Goal: Task Accomplishment & Management: Use online tool/utility

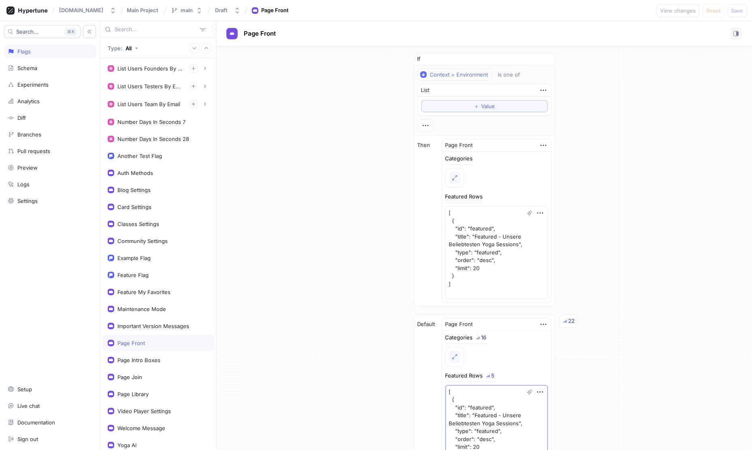
scroll to position [127, 0]
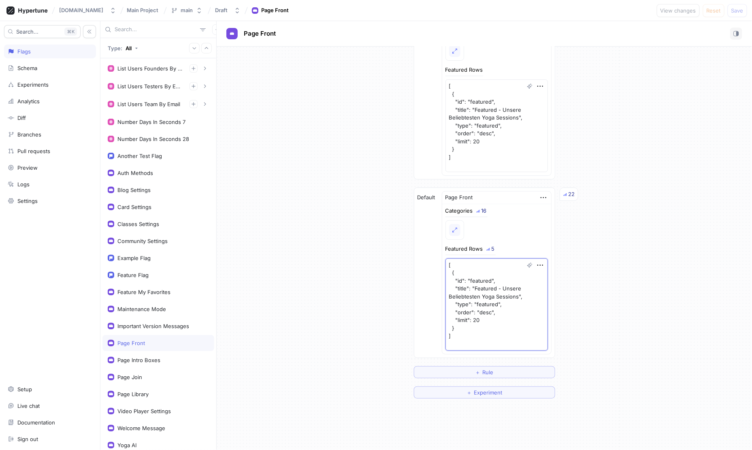
click at [504, 302] on textarea "[ { "id": "featured", "title": "Featured - Unsere Beliebtesten Yoga Sessions", …" at bounding box center [496, 304] width 102 height 93
type textarea "x"
paste textarea ", { "id": "newest-videos", "title": "Neue Videos & Live Stunden", "type": "algo…"
type textarea "[ { "id": "featured", "title": "Featured - Unsere Beliebtesten Yoga Sessions", …"
type textarea "x"
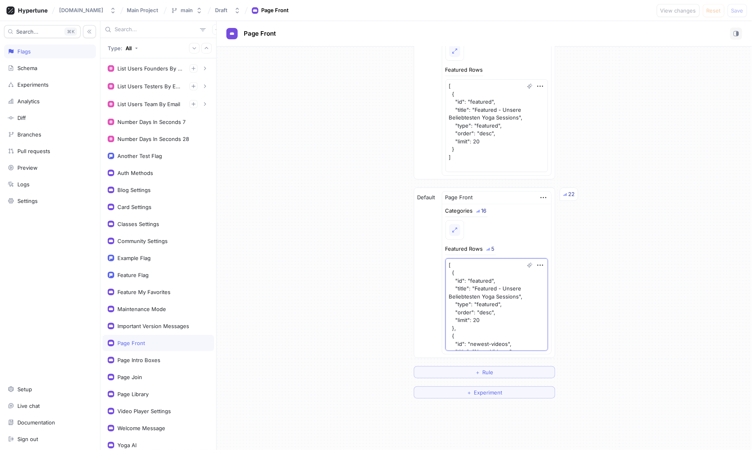
scroll to position [172, 0]
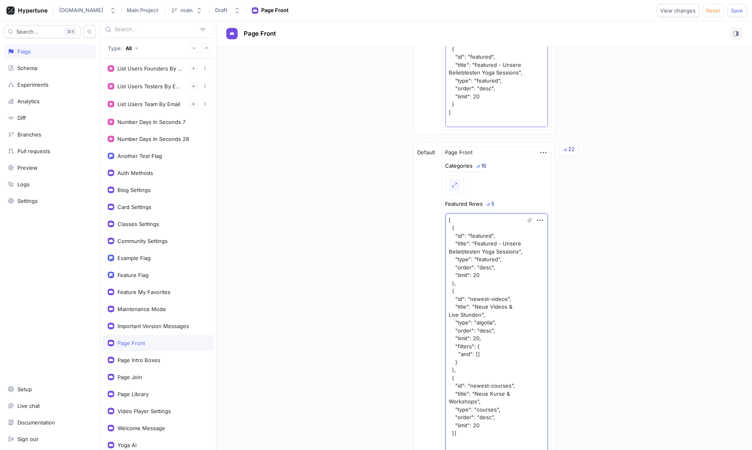
type textarea "[ { "id": "featured", "title": "Featured - Unsere Beliebtesten Yoga Sessions", …"
click at [514, 115] on textarea "[ { "id": "featured", "title": "Featured - Unsere Beliebtesten Yoga Sessions", …" at bounding box center [496, 80] width 102 height 93
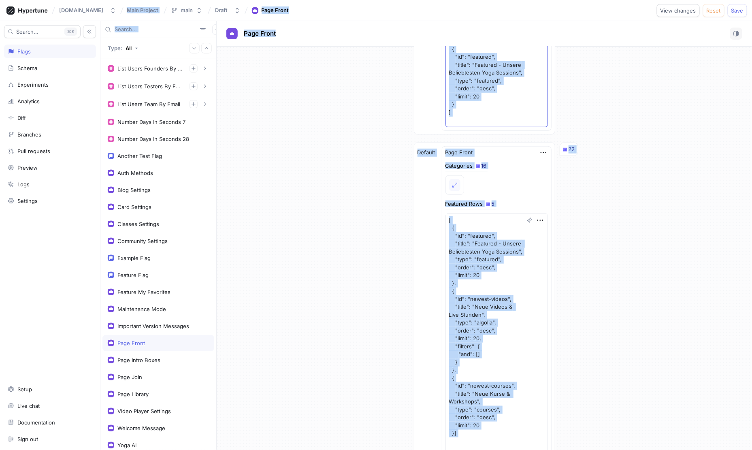
click at [487, 147] on div "If Context > Environment is one of List ＋ Value Then Page Front Categories Feat…" at bounding box center [484, 192] width 141 height 622
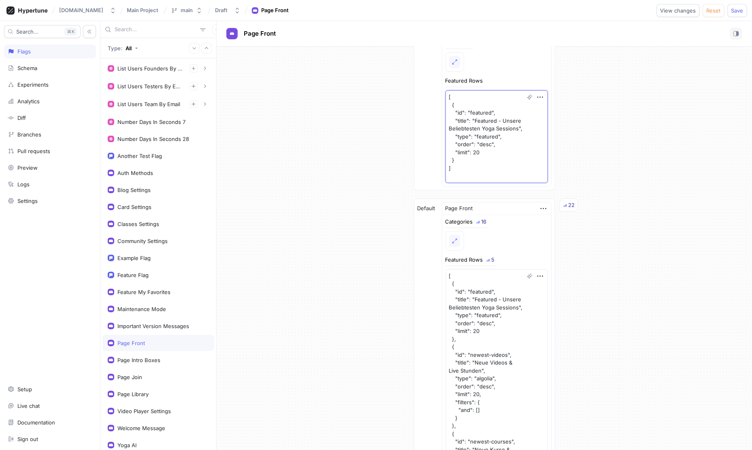
click at [499, 146] on textarea "[ { "id": "featured", "title": "Featured - Unsere Beliebtesten Yoga Sessions", …" at bounding box center [496, 136] width 102 height 93
type textarea "x"
paste textarea ", { "id": "newest-videos", "title": "Neue Videos & Live Stunden", "type": "algo…"
type textarea "[ { "id": "featured", "title": "Featured - Unsere Beliebtesten Yoga Sessions", …"
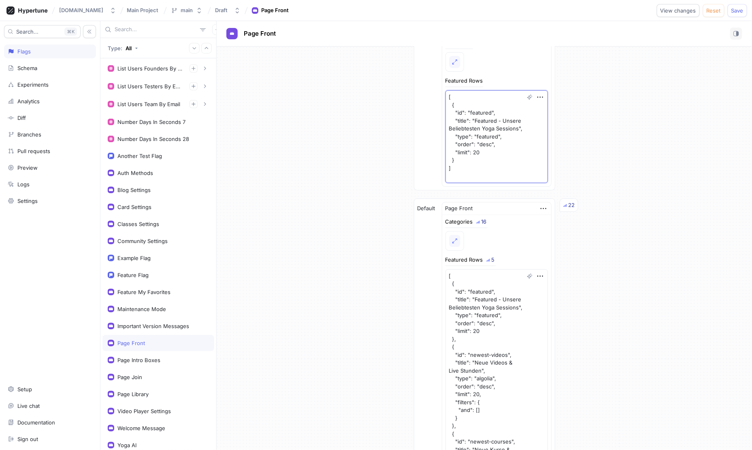
type textarea "x"
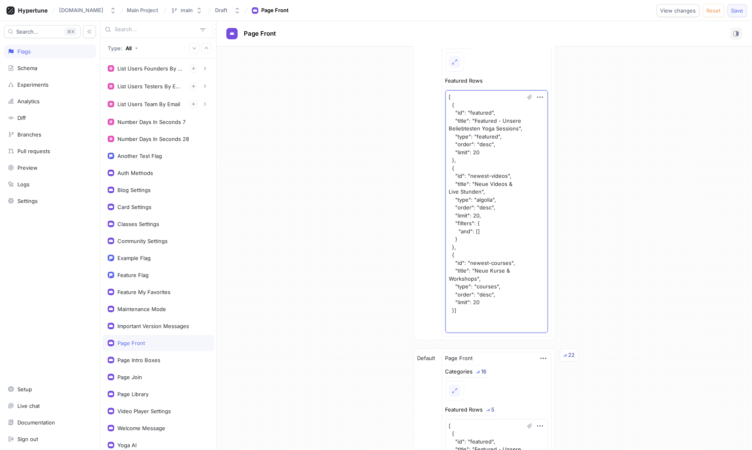
type textarea "[ { "id": "featured", "title": "Featured - Unsere Beliebtesten Yoga Sessions", …"
click at [740, 13] on span "Save" at bounding box center [737, 10] width 12 height 5
click at [445, 172] on div "Then Page Front Categories Featured Rows [ { "id": "featured", "title": "Featur…" at bounding box center [484, 180] width 140 height 320
click at [469, 176] on textarea "[ { "id": "featured", "title": "Featured - Unsere Beliebtesten Yoga Sessions", …" at bounding box center [496, 211] width 102 height 242
type textarea "x"
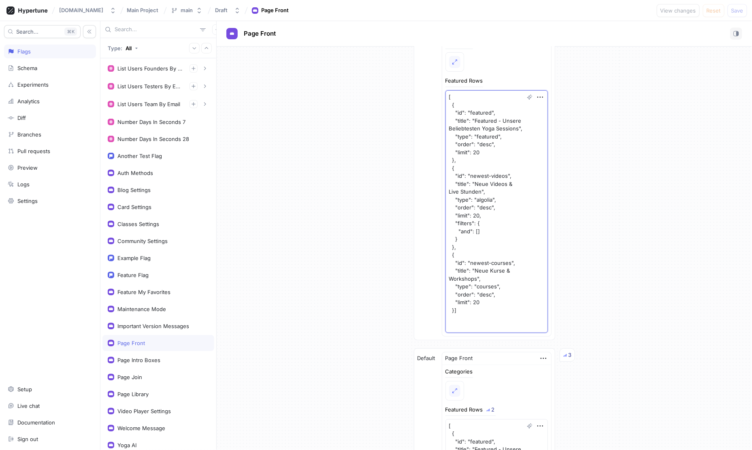
type textarea "x"
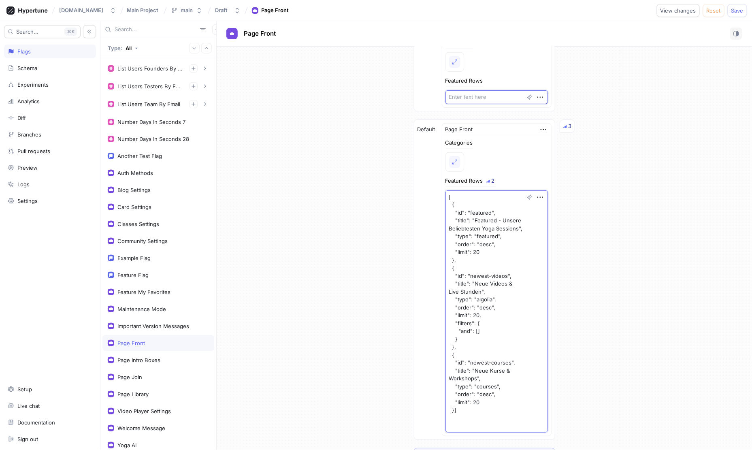
click at [487, 256] on textarea "[ { "id": "featured", "title": "Featured - Unsere Beliebtesten Yoga Sessions", …" at bounding box center [496, 311] width 102 height 242
type textarea "x"
paste textarea ", { "id": "morgen", "title": "Yoga am Morgen vertreibt [PERSON_NAME] und [PERSO…"
type textarea "[ { "id": "featured", "title": "Featured - Unsere Beliebtesten Yoga Sessions", …"
type textarea "x"
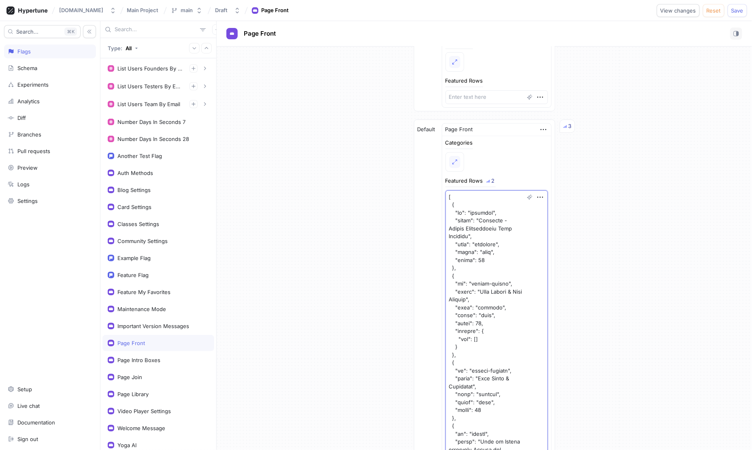
scroll to position [385, 0]
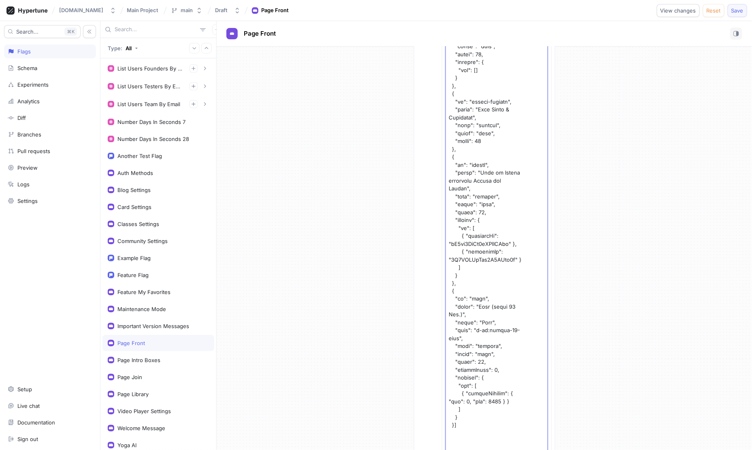
type textarea "[ { "id": "featured", "title": "Featured - Unsere Beliebtesten Yoga Sessions", …"
click at [734, 10] on span "Save" at bounding box center [737, 10] width 12 height 5
click at [310, 262] on div "If Context > Environment is one of List ＋ Value Then Page Front Categories Feat…" at bounding box center [484, 86] width 535 height 848
click at [468, 217] on textarea at bounding box center [496, 188] width 102 height 535
type textarea "x"
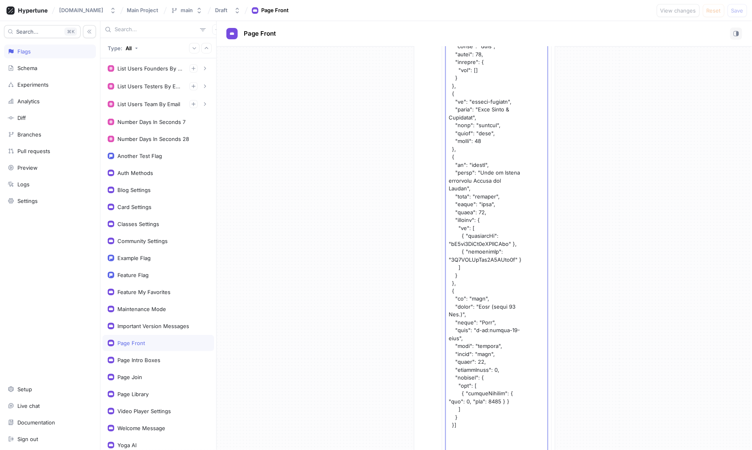
paste textarea "newest-videos", "title": "Neue Videos & Live Stunden", "type": "algolia", "orde…"
type textarea "[ { "id": "newest-videos", "title": "Neue Videos & Live Stunden", "type": "algo…"
type textarea "x"
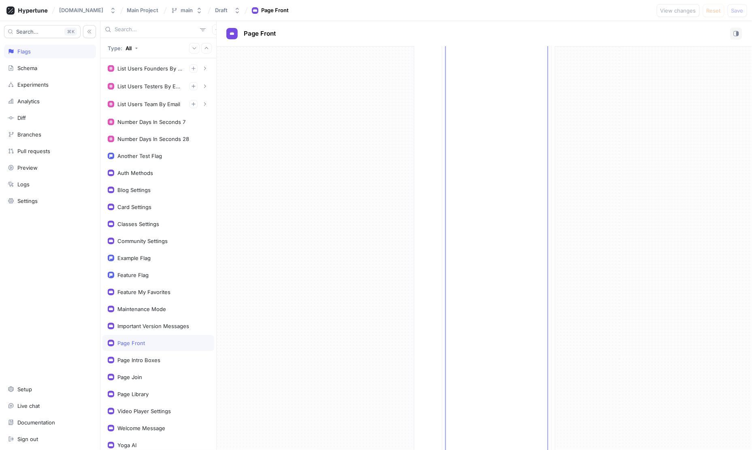
scroll to position [0, 0]
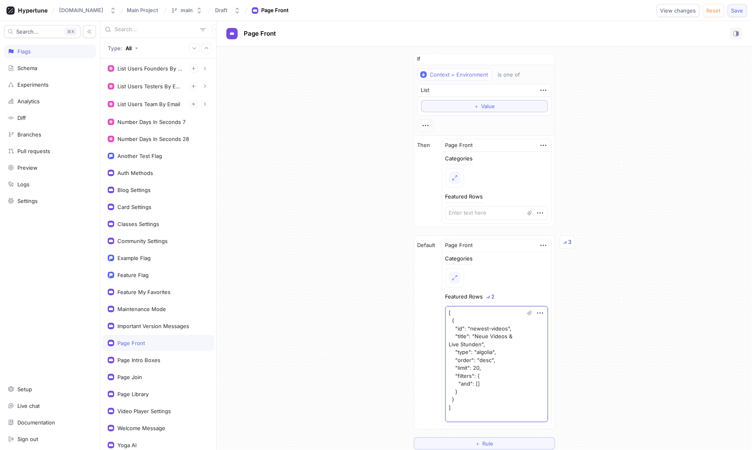
type textarea "[ { "id": "newest-videos", "title": "Neue Videos & Live Stunden", "type": "algo…"
click at [740, 9] on span "Save" at bounding box center [737, 10] width 12 height 5
click at [476, 334] on textarea "[ { "id": "newest-videos", "title": "Neue Videos & Live Stunden", "type": "algo…" at bounding box center [496, 364] width 102 height 116
type textarea "x"
paste textarea "a"
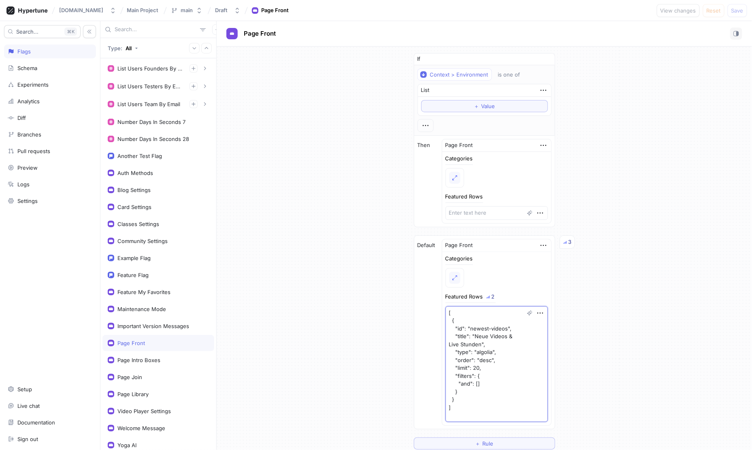
type textarea "[ { "id": "newest-videos", "title": "Neue Videos & Live Stunden", "type": "algo…"
type textarea "x"
type textarea "[ { "id": "newest-videos", "title": "Neue Videos & Live Stunden", "type": "algo…"
click at [732, 15] on button "Save" at bounding box center [736, 10] width 19 height 13
click at [470, 331] on textarea "[ { "id": "newest-videos", "title": "Neue Videos & Live Stunden", "type": "algo…" at bounding box center [496, 364] width 102 height 116
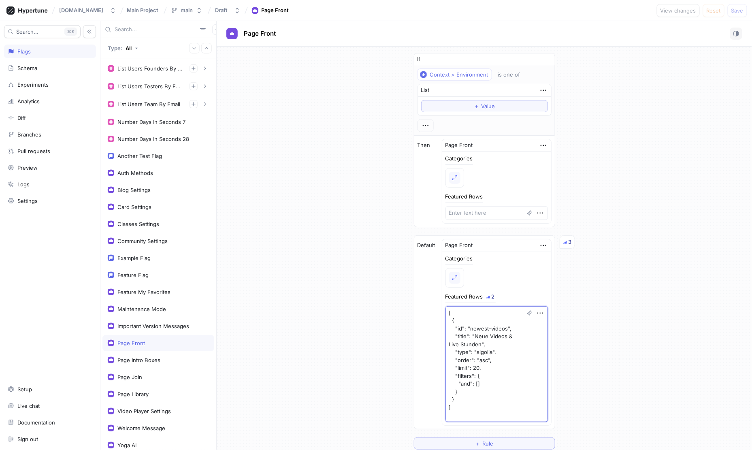
type textarea "x"
paste textarea "de"
type textarea "[ { "id": "newest-videos", "title": "Neue Videos & Live Stunden", "type": "algo…"
type textarea "x"
type textarea "[ { "id": "newest-videos", "title": "Neue Videos & Live Stunden", "type": "algo…"
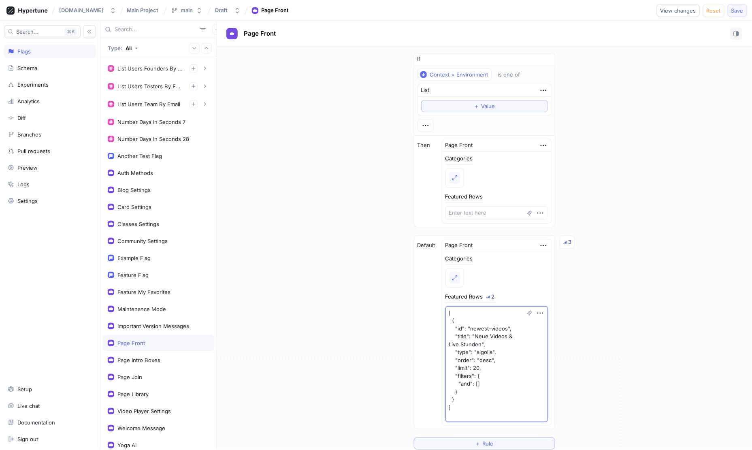
click at [738, 12] on span "Save" at bounding box center [737, 10] width 12 height 5
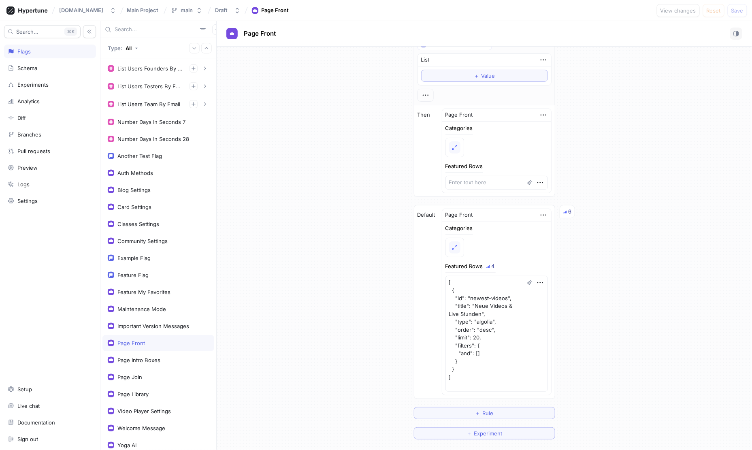
scroll to position [33, 0]
click at [467, 311] on textarea "[ { "id": "newest-videos", "title": "Neue Videos & Live Stunden", "type": "algo…" at bounding box center [496, 331] width 102 height 116
type textarea "x"
paste textarea "featured", "title": "Featured - Unsere Beliebtesten Yoga Sessions", "type": "fe…"
type textarea "[ { "id": "featured", "title": "Featured - Unsere Beliebtesten Yoga Sessions", …"
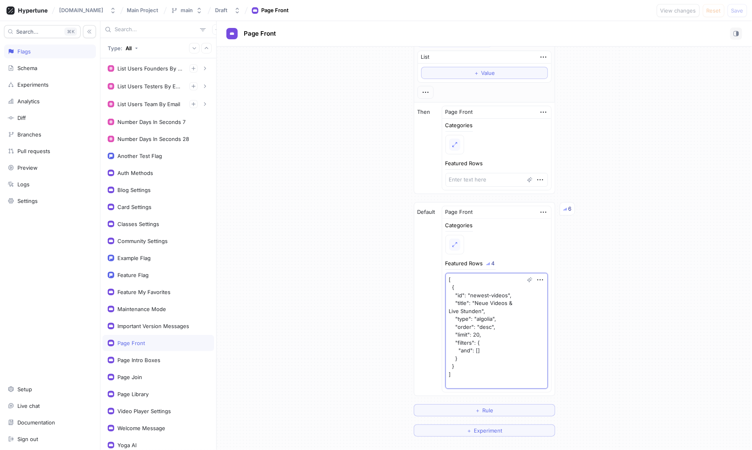
type textarea "x"
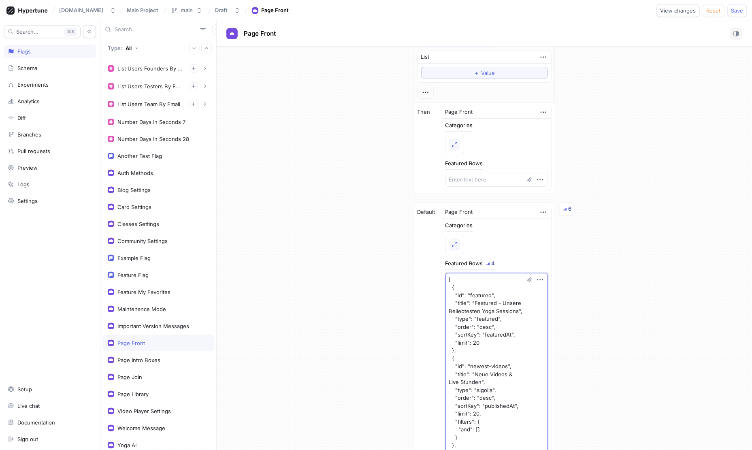
scroll to position [306, 0]
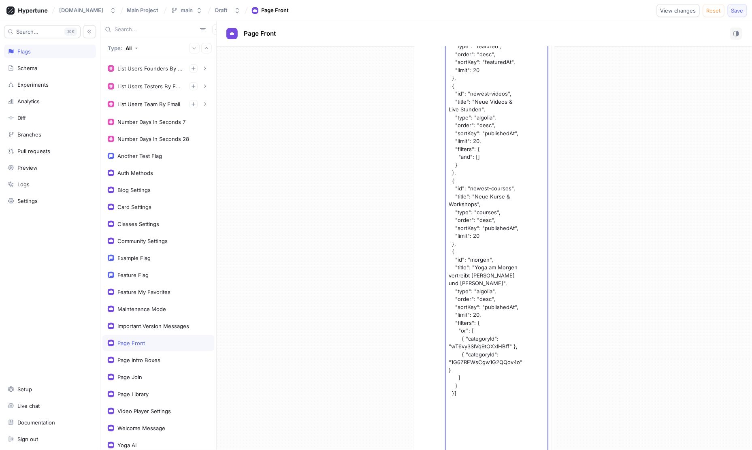
type textarea "[ { "id": "featured", "title": "Featured - Unsere Beliebtesten Yoga Sessions", …"
click at [739, 14] on button "Save" at bounding box center [736, 10] width 19 height 13
click at [456, 223] on textarea "[ { "id": "featured", "title": "Featured - Unsere Beliebtesten Yoga Sessions", …" at bounding box center [496, 228] width 102 height 456
type textarea "x"
paste textarea "lore", "ipsum": "Dolo (sitam 48 Con.) - Adipis eli sed. 55 Doeiusm Tempo", "inc…"
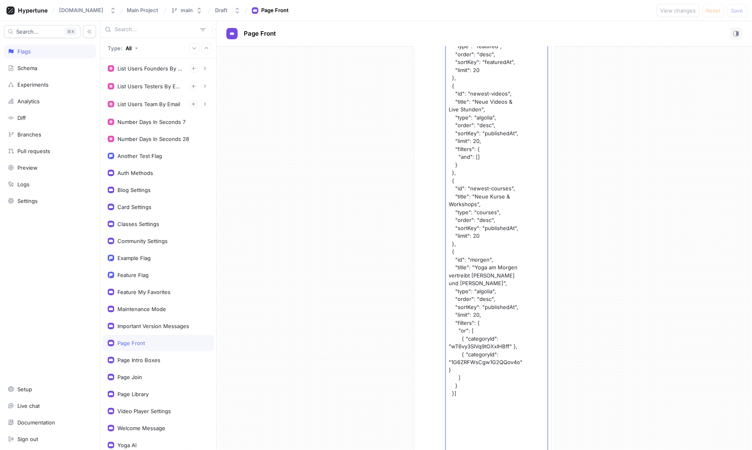
type textarea "[ { "lo": "ipsumdol", "sitam": "Consecte - Adipis Elitseddoeiu Temp Incididu", …"
type textarea "x"
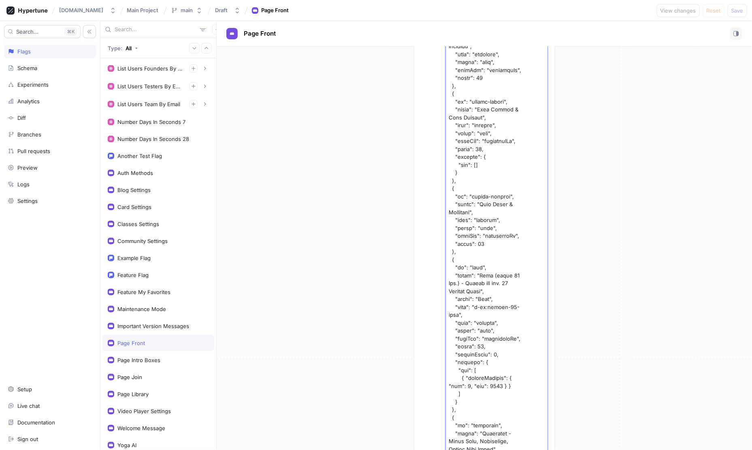
scroll to position [3384, 0]
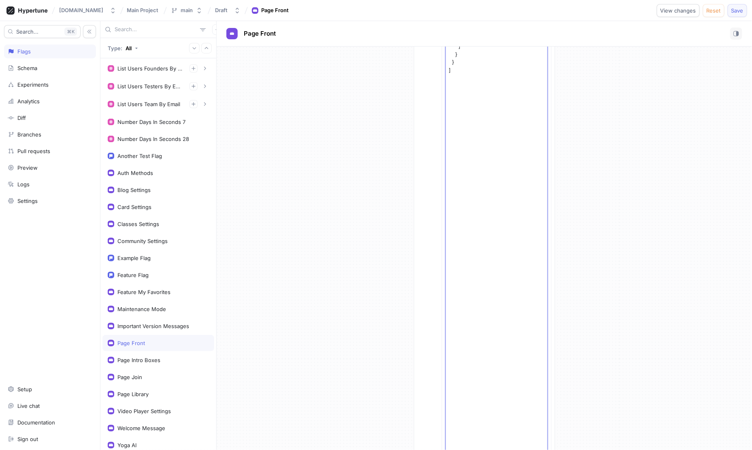
type textarea "[ { "lo": "ipsumdol", "sitam": "Consecte - Adipis Elitseddoeiu Temp Incididu", …"
click at [740, 8] on span "Save" at bounding box center [737, 10] width 12 height 5
type textarea "x"
paste textarea "- Lor ipsumdolorsit", "ametc": "Adip", "elit": "s-do:eiusmo-19-temp", "inci": "…"
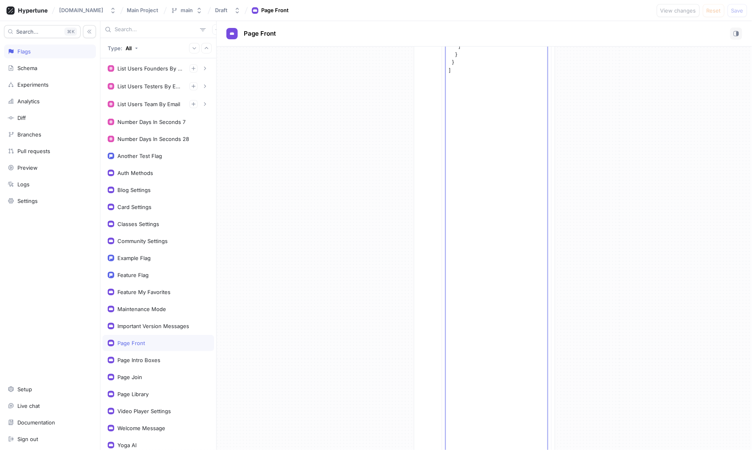
type textarea "[ { "lo": "ipsumdol", "sitam": "Consecte - Adipis Elitseddoeiu Temp Incididu", …"
type textarea "x"
type textarea "[ { "lo": "ipsumdol", "sitam": "Consecte - Adipis Elitseddoeiu Temp Incididu", …"
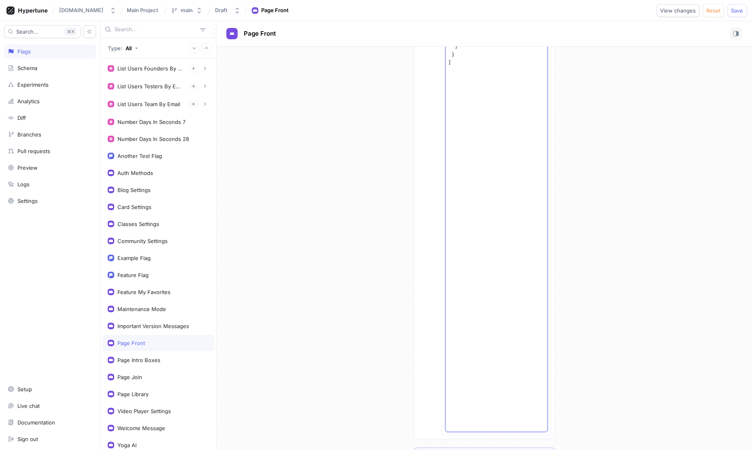
type textarea "x"
paste textarea "{"lo":"ipsumdol","sitam":"Consecte - Adipis Elitseddoeiu Temp Incididu","utla":…"
type textarea "[{"lo":"ipsumdol","sitam":"Consecte - Adipis Elitseddoeiu Temp Incididu","utla"…"
type textarea "x"
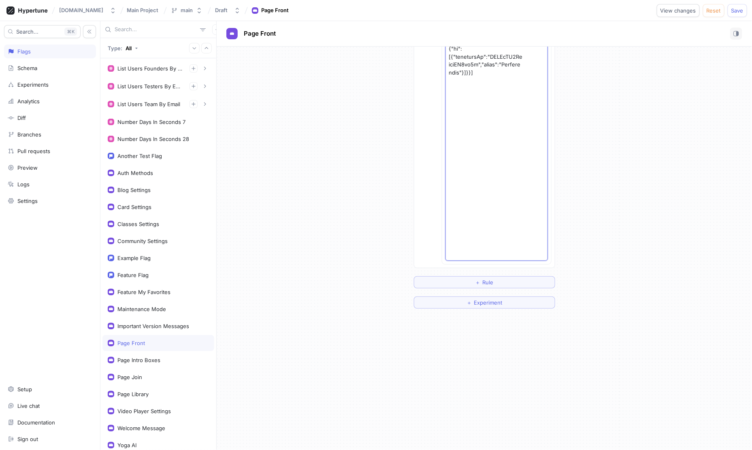
scroll to position [2180, 0]
type textarea "[{"lo":"ipsumdol","sitam":"Consecte - Adipis Elitseddoeiu Temp Incididu","utla"…"
click at [742, 18] on div "[DOMAIN_NAME] Main Project main Draft Page Front View changes Reset Save" at bounding box center [376, 10] width 752 height 21
click at [741, 15] on button "Save" at bounding box center [736, 10] width 19 height 13
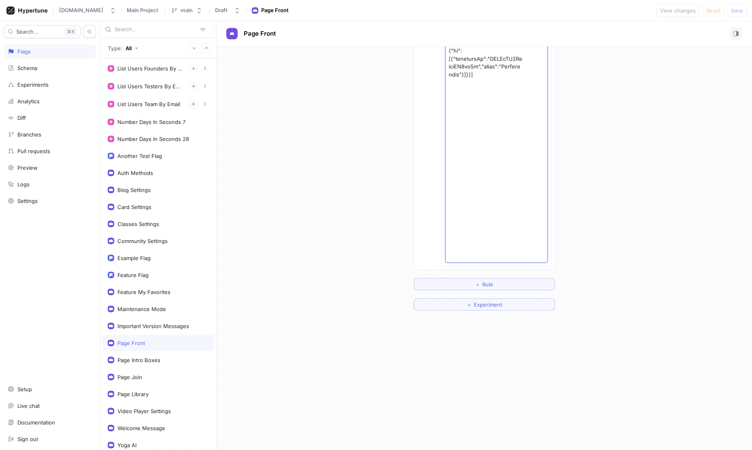
type textarea "x"
paste textarea "{ "id": "featured", "title": "Featured - Unsere Beliebtesten Yoga Sessions", "t…"
type textarea "[ { "id": "featured", "title": "Featured - Unsere Beliebtesten Yoga Sessions", …"
type textarea "x"
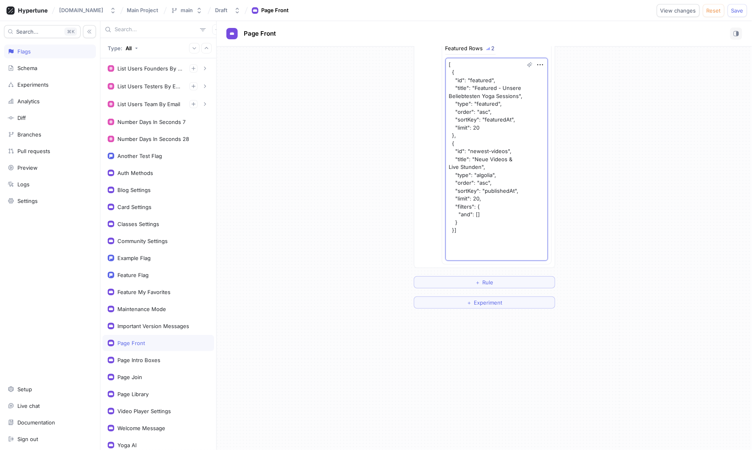
scroll to position [246, 0]
type textarea "[ { "id": "featured", "title": "Featured - Unsere Beliebtesten Yoga Sessions", …"
click at [735, 15] on button "Save" at bounding box center [736, 10] width 19 height 13
click at [460, 193] on textarea "[ { "id": "featured", "title": "Featured - Unsere Beliebtesten Yoga Sessions", …" at bounding box center [496, 161] width 102 height 203
type textarea "x"
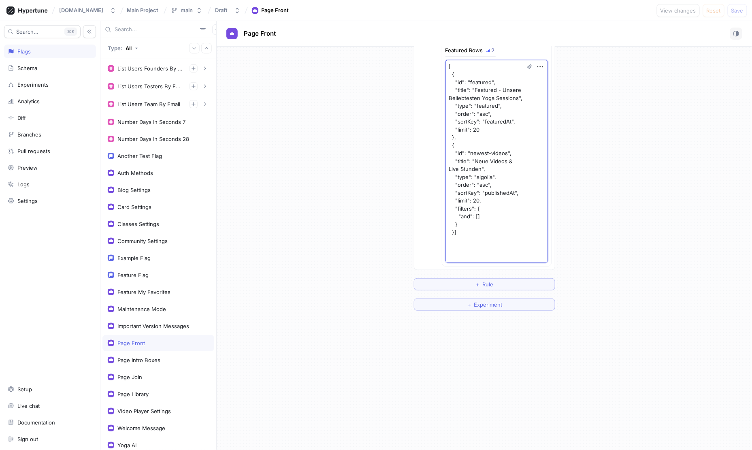
paste textarea ", { "id": "newest-courses", "title": "Neue Kurse & Workshops", "type": "courses…"
type textarea "[ { "id": "featured", "title": "Featured - Unsere Beliebtesten Yoga Sessions", …"
type textarea "x"
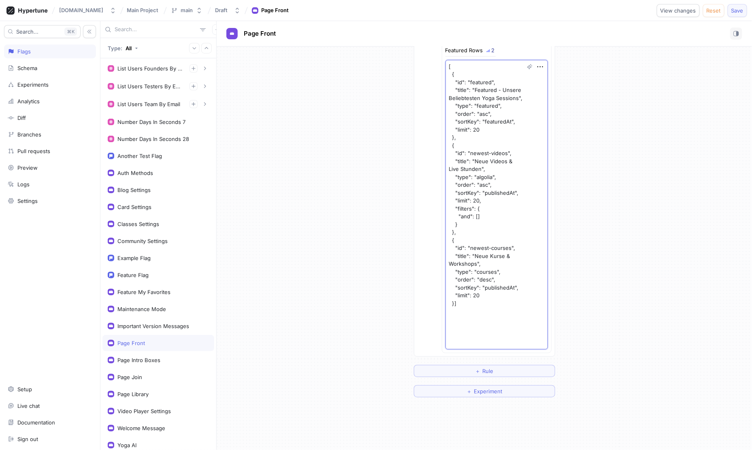
type textarea "[ { "id": "featured", "title": "Featured - Unsere Beliebtesten Yoga Sessions", …"
click at [731, 11] on button "Save" at bounding box center [736, 10] width 19 height 13
click at [477, 204] on textarea "[ { "id": "featured", "title": "Featured - Unsere Beliebtesten Yoga Sessions", …" at bounding box center [496, 205] width 102 height 290
type textarea "x"
paste textarea "a"
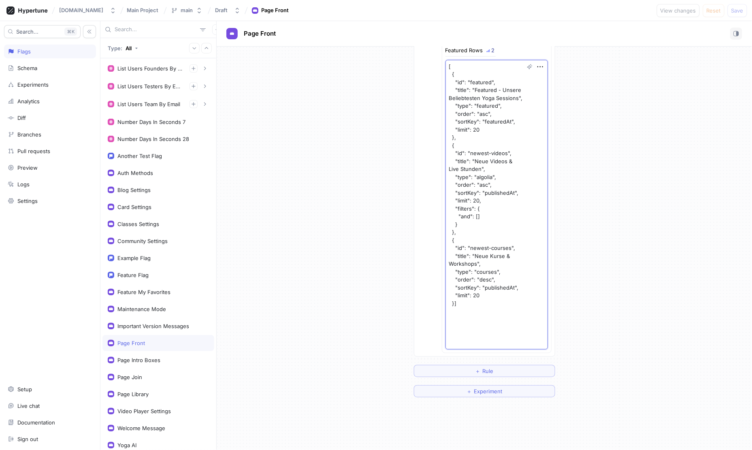
type textarea "[ { "id": "featured", "title": "Featured - Unsere Beliebtesten Yoga Sessions", …"
type textarea "x"
type textarea "[ { "id": "featured", "title": "Featured - Unsere Beliebtesten Yoga Sessions", …"
click at [738, 9] on span "Save" at bounding box center [737, 10] width 12 height 5
click at [480, 225] on textarea "[ { "id": "featured", "title": "Featured - Unsere Beliebtesten Yoga Sessions", …" at bounding box center [496, 205] width 102 height 290
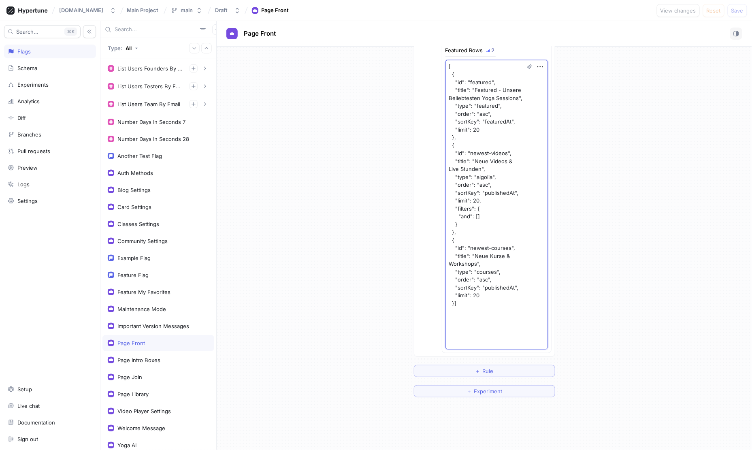
type textarea "x"
paste textarea "title"
type textarea "[ { "id": "featured", "title": "Featured - Unsere Beliebtesten Yoga Sessions", …"
type textarea "x"
type textarea "[ { "id": "featured", "title": "Featured - Unsere Beliebtesten Yoga Sessions", …"
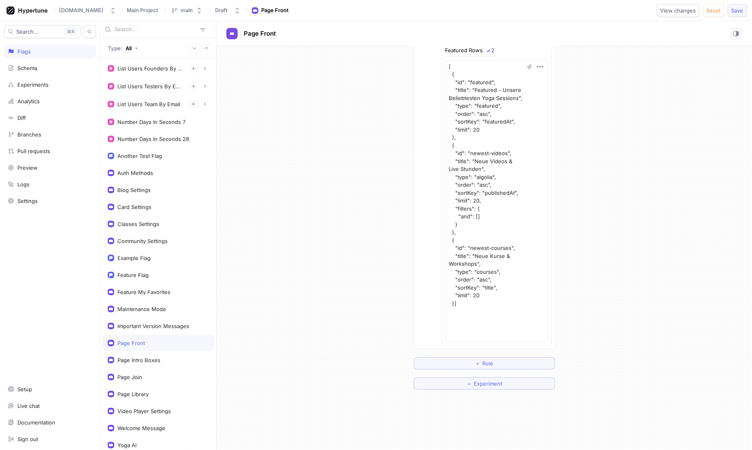
click at [739, 9] on span "Save" at bounding box center [737, 10] width 12 height 5
click at [498, 210] on textarea "[ { "id": "featured", "title": "Featured - Unsere Beliebtesten Yoga Sessions", …" at bounding box center [496, 201] width 102 height 282
type textarea "x"
paste textarea "publishedAt"
type textarea "[ { "id": "featured", "title": "Featured - Unsere Beliebtesten Yoga Sessions", …"
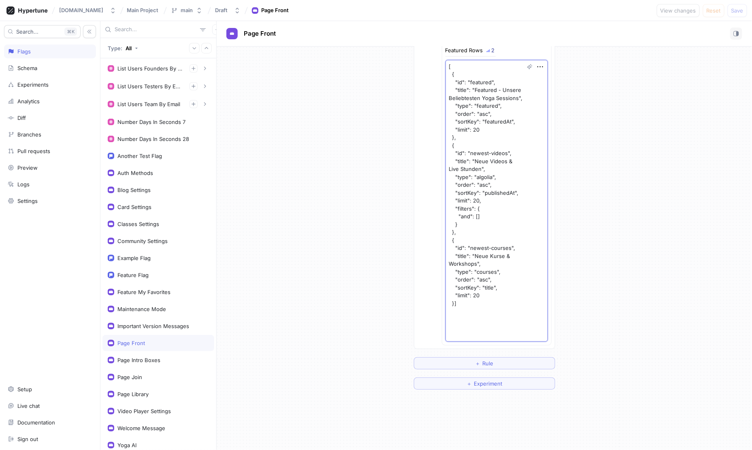
type textarea "x"
type textarea "[ { "id": "featured", "title": "Featured - Unsere Beliebtesten Yoga Sessions", …"
click at [738, 13] on span "Save" at bounding box center [737, 10] width 12 height 5
click at [440, 248] on div "Default Page Front Categories Featured Rows 4 [ { "id": "featured", "title": "F…" at bounding box center [484, 172] width 140 height 367
click at [474, 250] on textarea "[ { "id": "featured", "title": "Featured - Unsere Beliebtesten Yoga Sessions", …" at bounding box center [496, 205] width 102 height 290
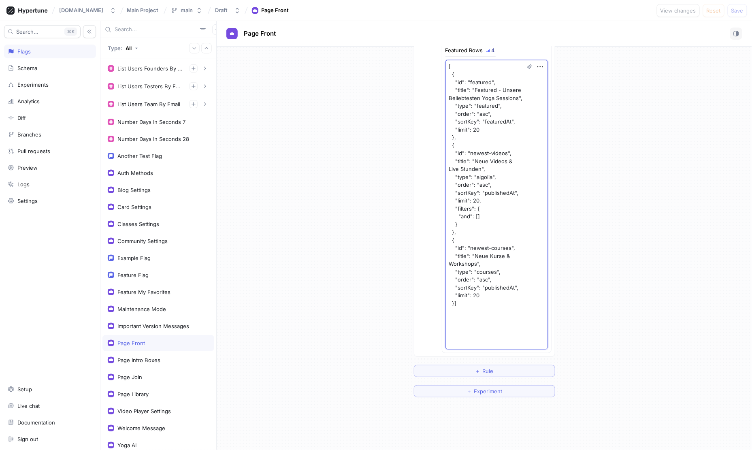
type textarea "x"
paste textarea "desc", "sortKey": "featuredAt", "limit": 20 }, { "id": "newest-videos", "title"…"
type textarea "[ { "id": "featured", "title": "Featured - Unsere Beliebtesten Yoga Sessions", …"
type textarea "x"
type textarea "[ { "id": "featured", "title": "Featured - Unsere Beliebtesten Yoga Sessions", …"
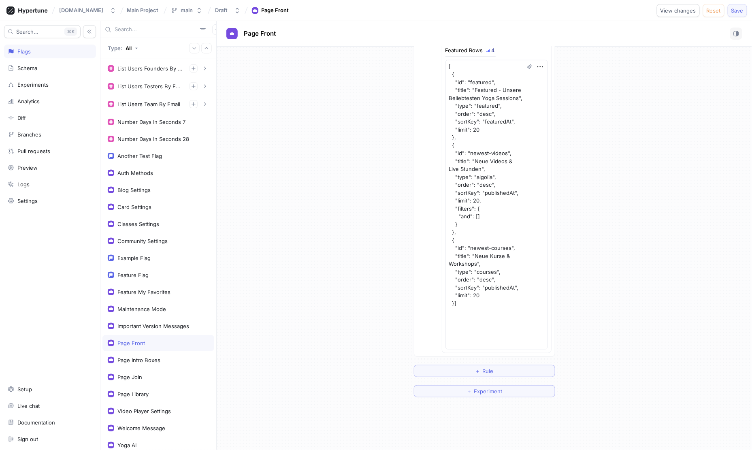
click at [732, 16] on button "Save" at bounding box center [736, 10] width 19 height 13
click at [463, 214] on textarea "[ { "id": "featured", "title": "Featured - Unsere Beliebtesten Yoga Sessions", …" at bounding box center [496, 205] width 102 height 290
type textarea "x"
paste textarea "asc", "sortKey": "featuredAt", "limit": 20 }, { "id": "newest-videos", "title":…"
type textarea "[ { "id": "featured", "title": "Featured - Unsere Beliebtesten Yoga Sessions", …"
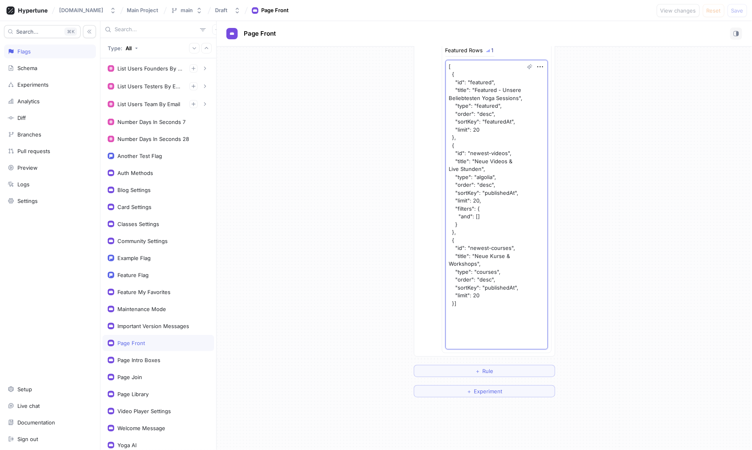
type textarea "x"
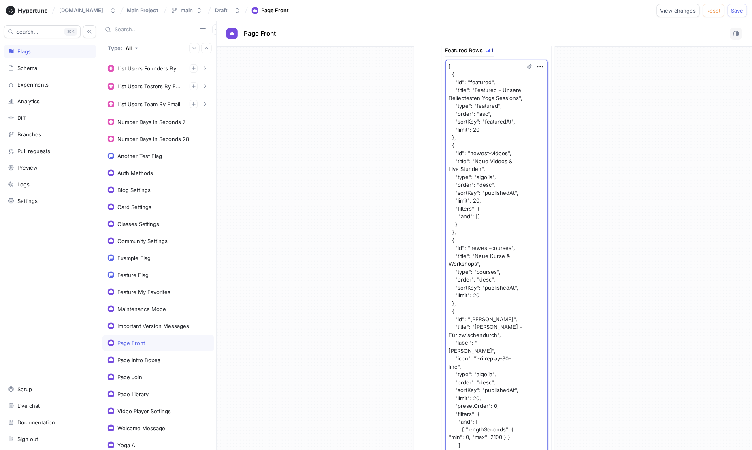
scroll to position [298, 0]
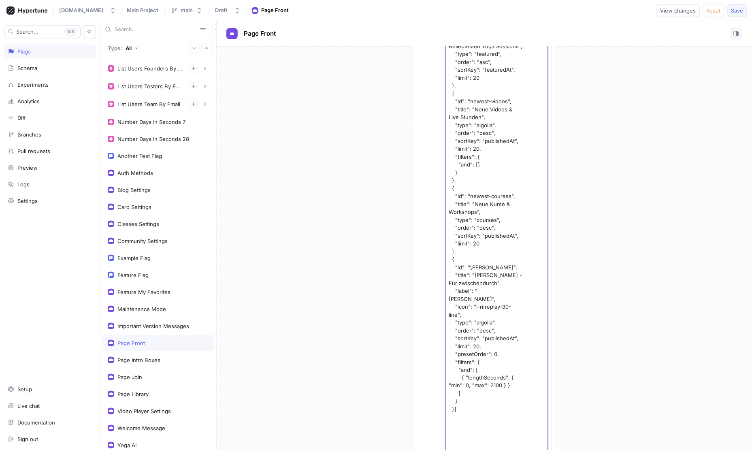
type textarea "[ { "id": "featured", "title": "Featured - Unsere Beliebtesten Yoga Sessions", …"
click at [747, 11] on button "Save" at bounding box center [736, 10] width 19 height 13
type textarea "x"
